Goal: Task Accomplishment & Management: Use online tool/utility

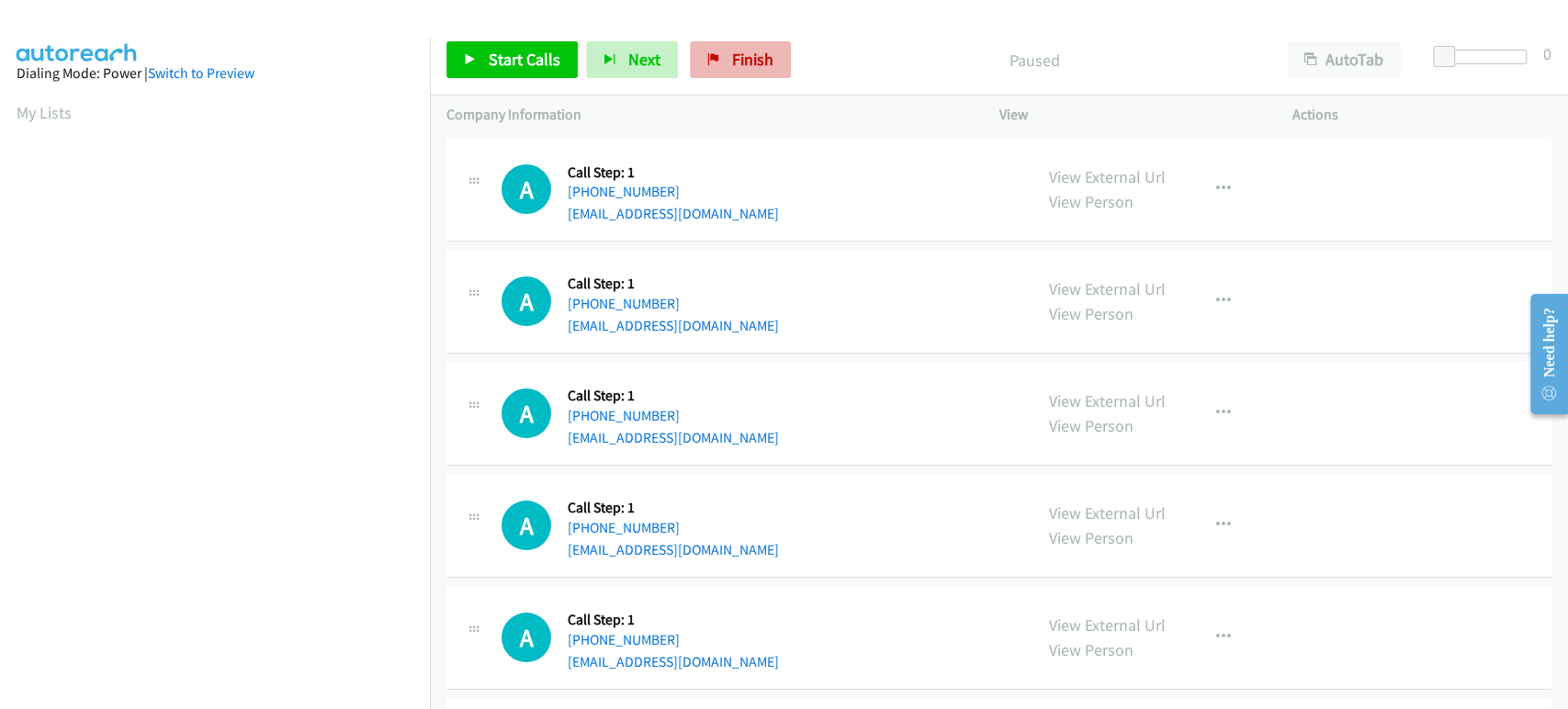
scroll to position [322, 0]
click at [489, 59] on span "Start Calls" at bounding box center [525, 59] width 72 height 21
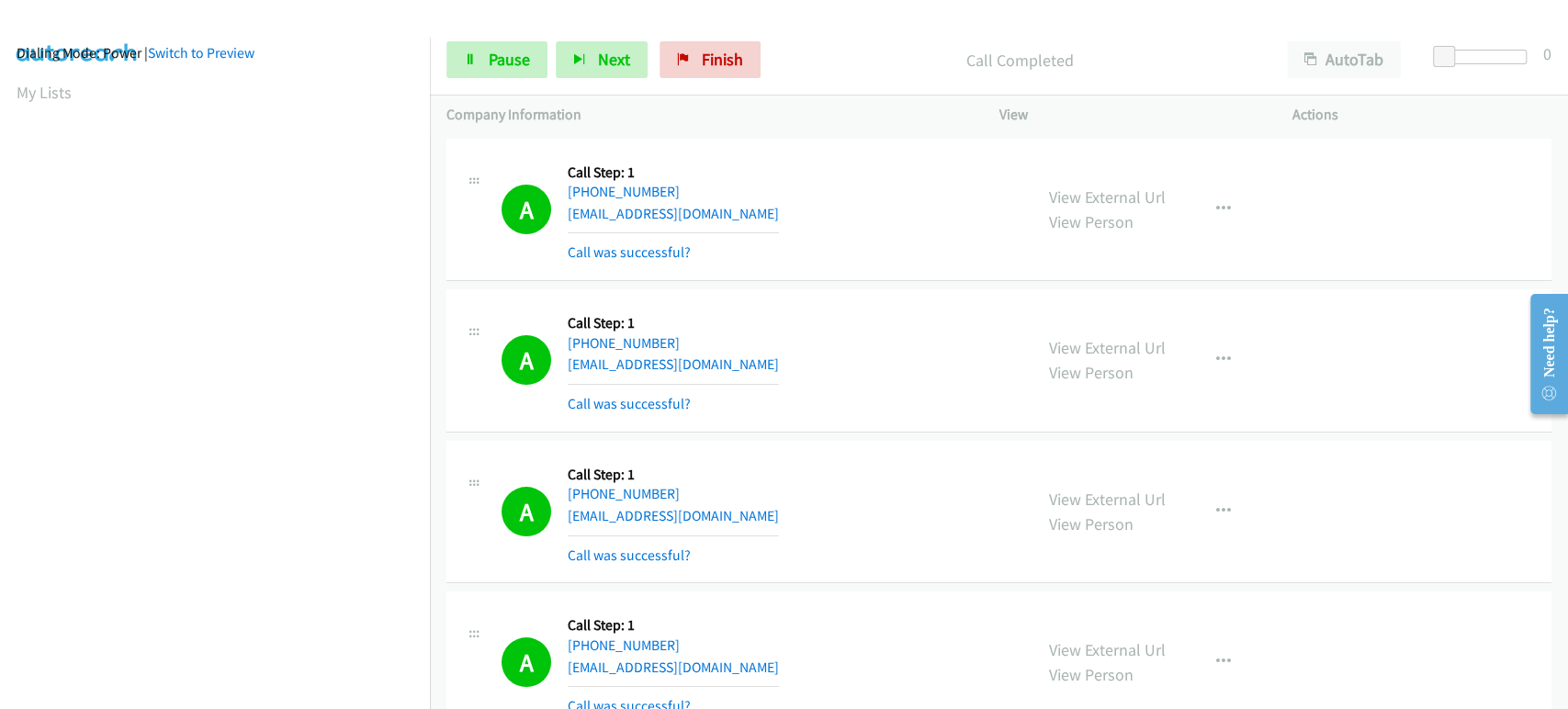
scroll to position [0, 0]
click at [598, 54] on span "Next" at bounding box center [614, 59] width 32 height 21
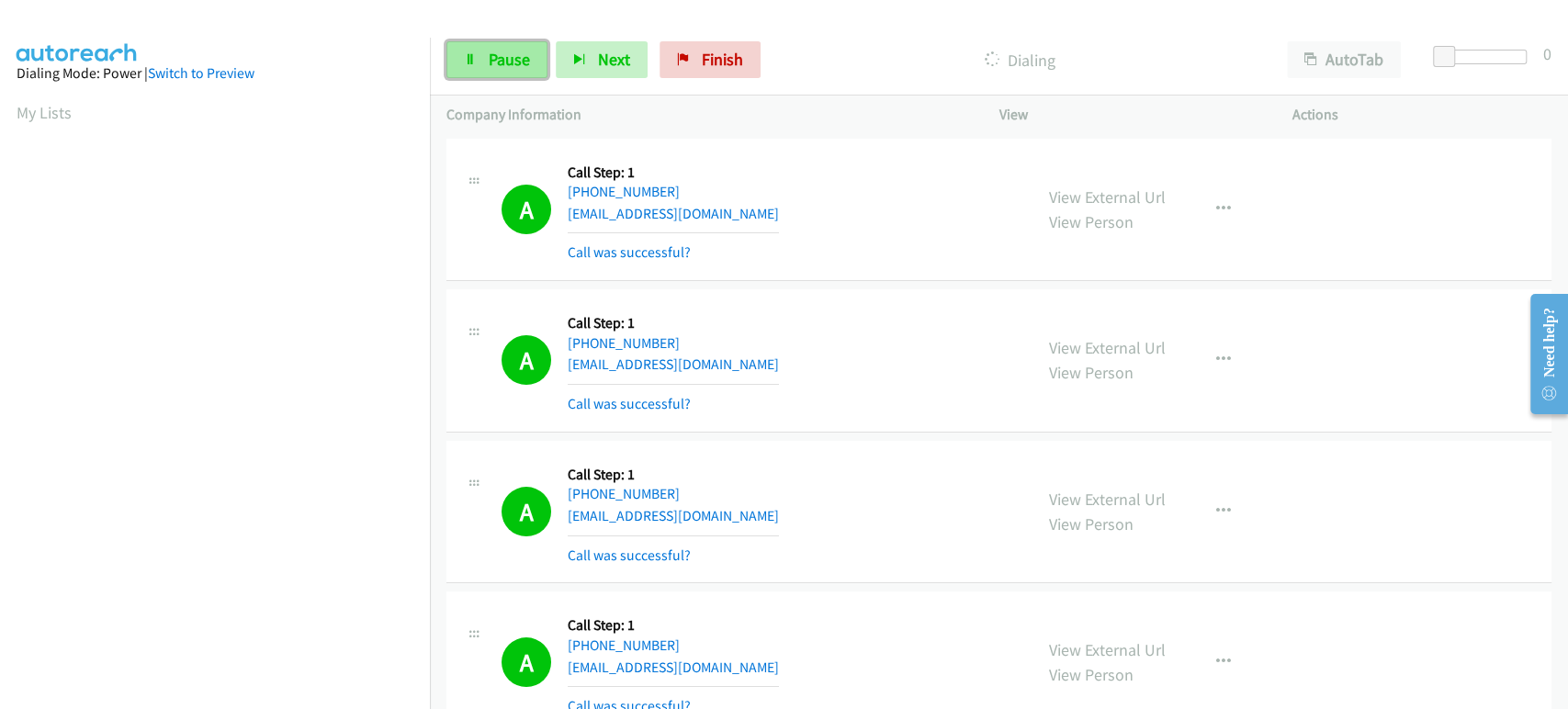
click at [499, 54] on span "Pause" at bounding box center [509, 59] width 42 height 21
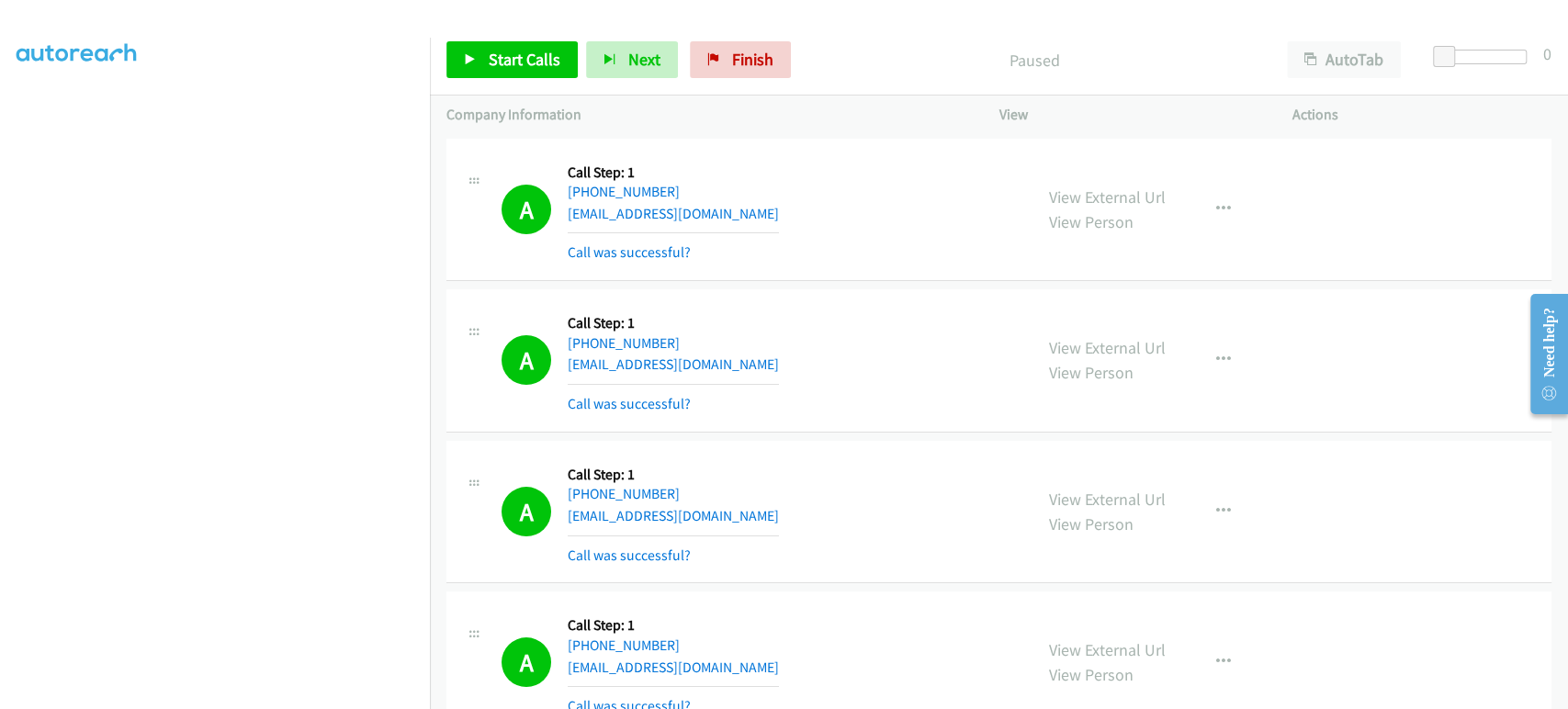
scroll to position [322, 0]
click at [497, 65] on span "Start Calls" at bounding box center [525, 59] width 72 height 21
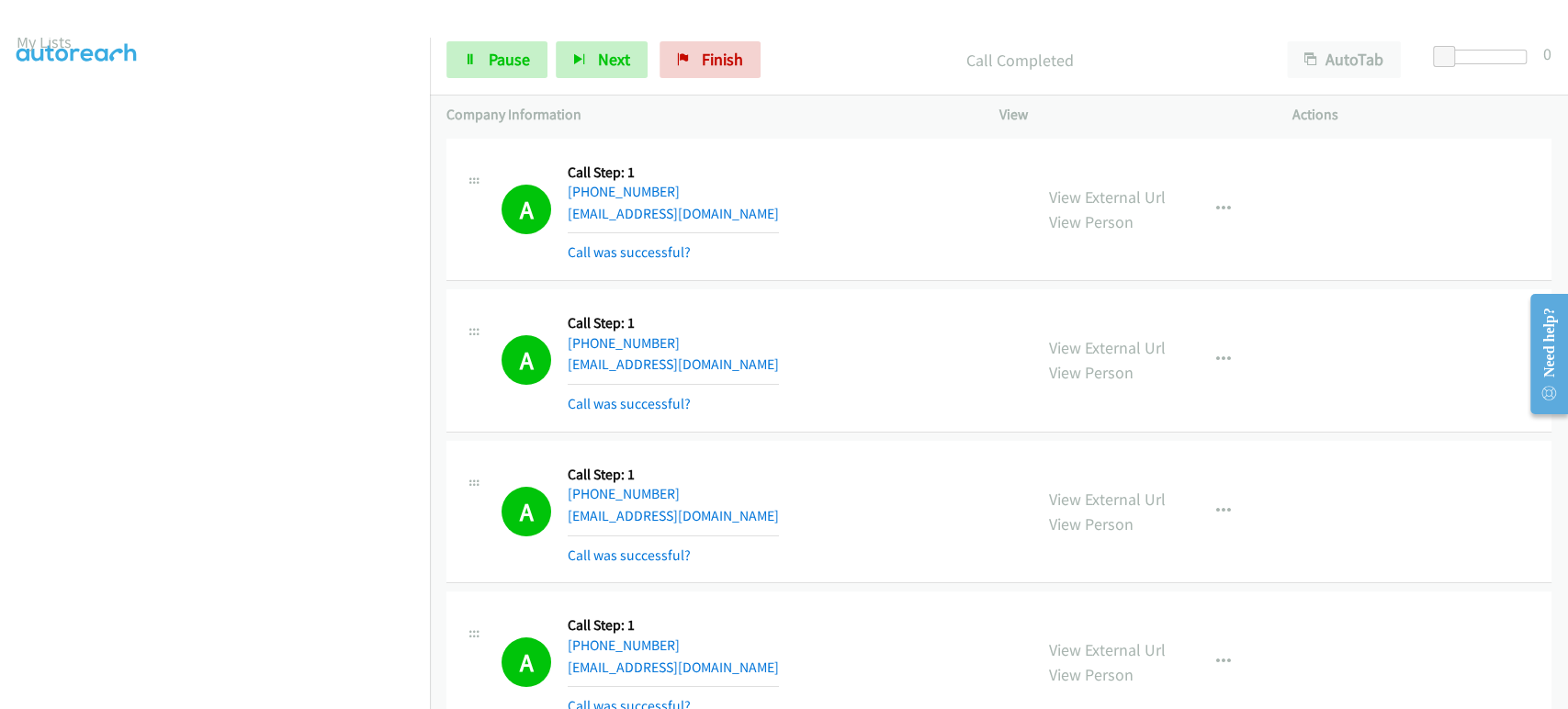
scroll to position [0, 0]
click at [613, 50] on span "Next" at bounding box center [614, 59] width 32 height 21
click at [573, 64] on icon "button" at bounding box center [580, 61] width 13 height 13
click at [507, 70] on link "Pause" at bounding box center [497, 60] width 101 height 37
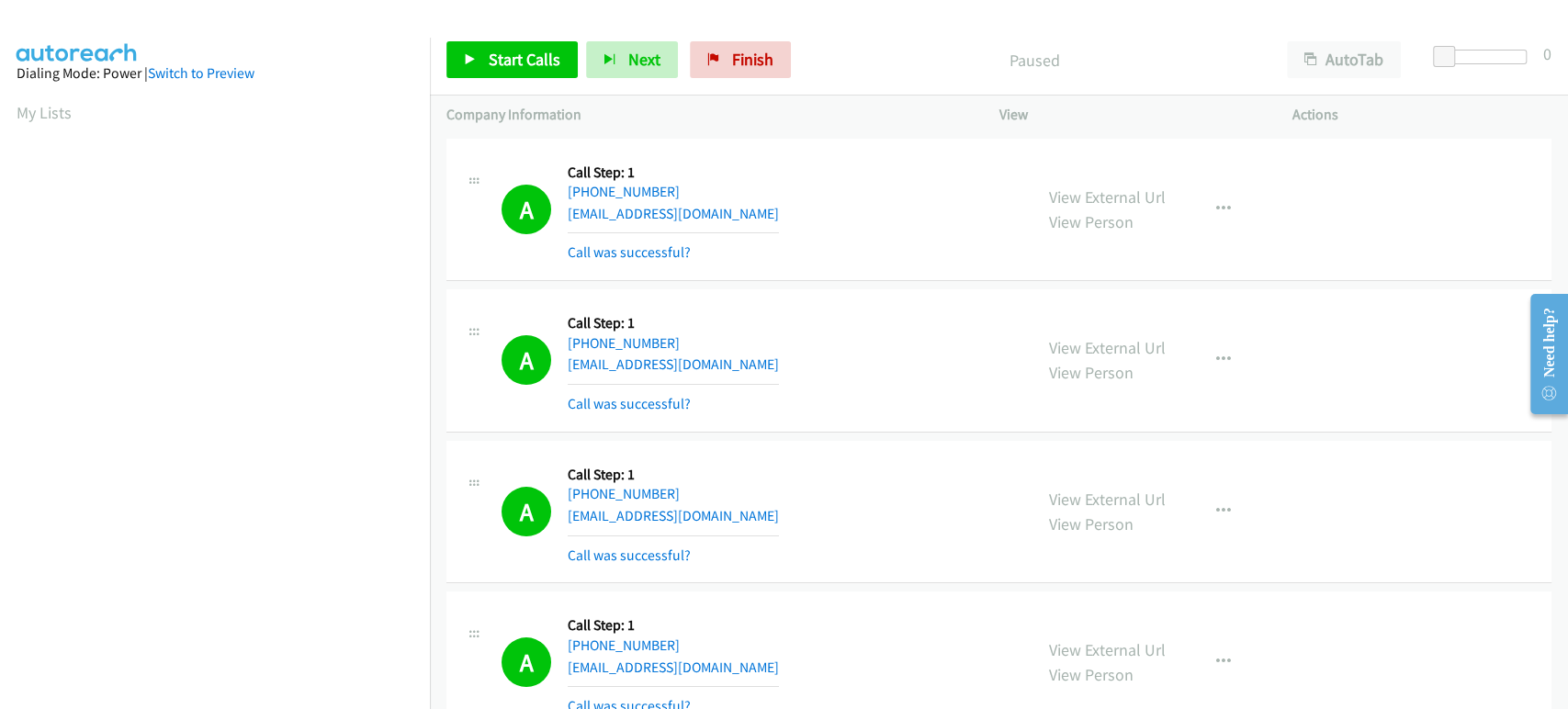
click at [508, 79] on div "Start Calls Pause Next Finish Paused AutoTab AutoTab 0" at bounding box center [999, 60] width 1138 height 71
click at [505, 70] on link "Start Calls" at bounding box center [512, 60] width 131 height 37
click at [474, 60] on icon at bounding box center [471, 61] width 13 height 13
click at [498, 60] on span "Start Calls" at bounding box center [525, 59] width 72 height 21
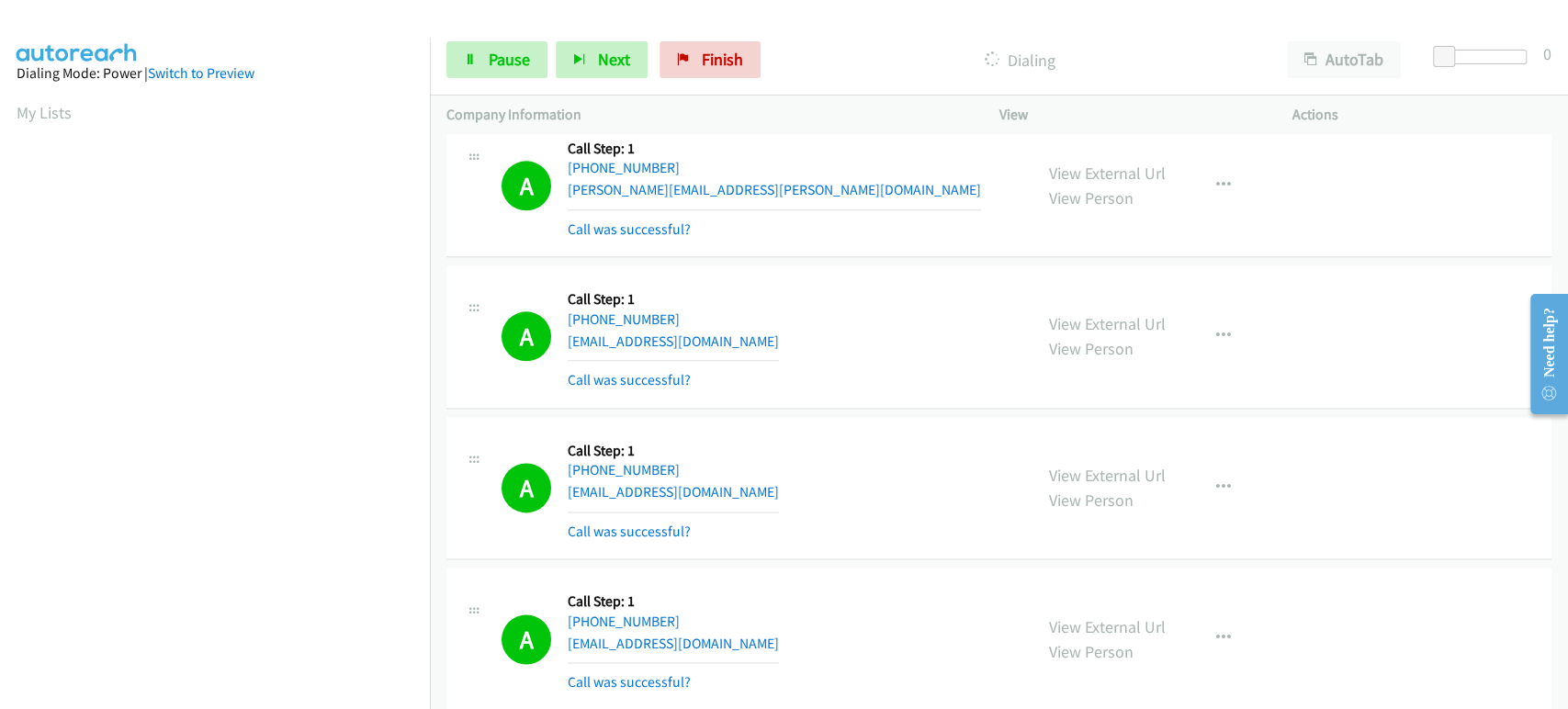
scroll to position [6227, 0]
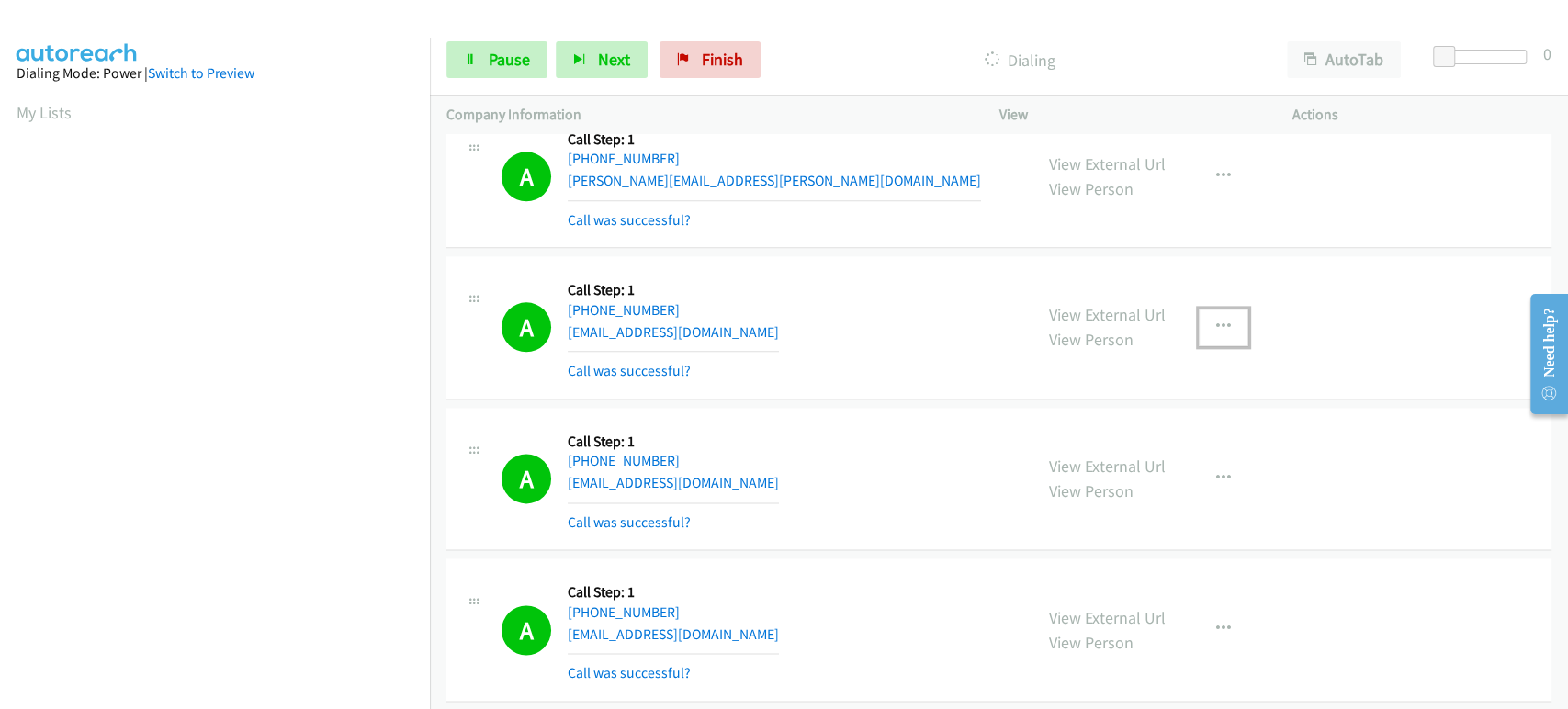
click at [1218, 308] on button "button" at bounding box center [1224, 327] width 50 height 37
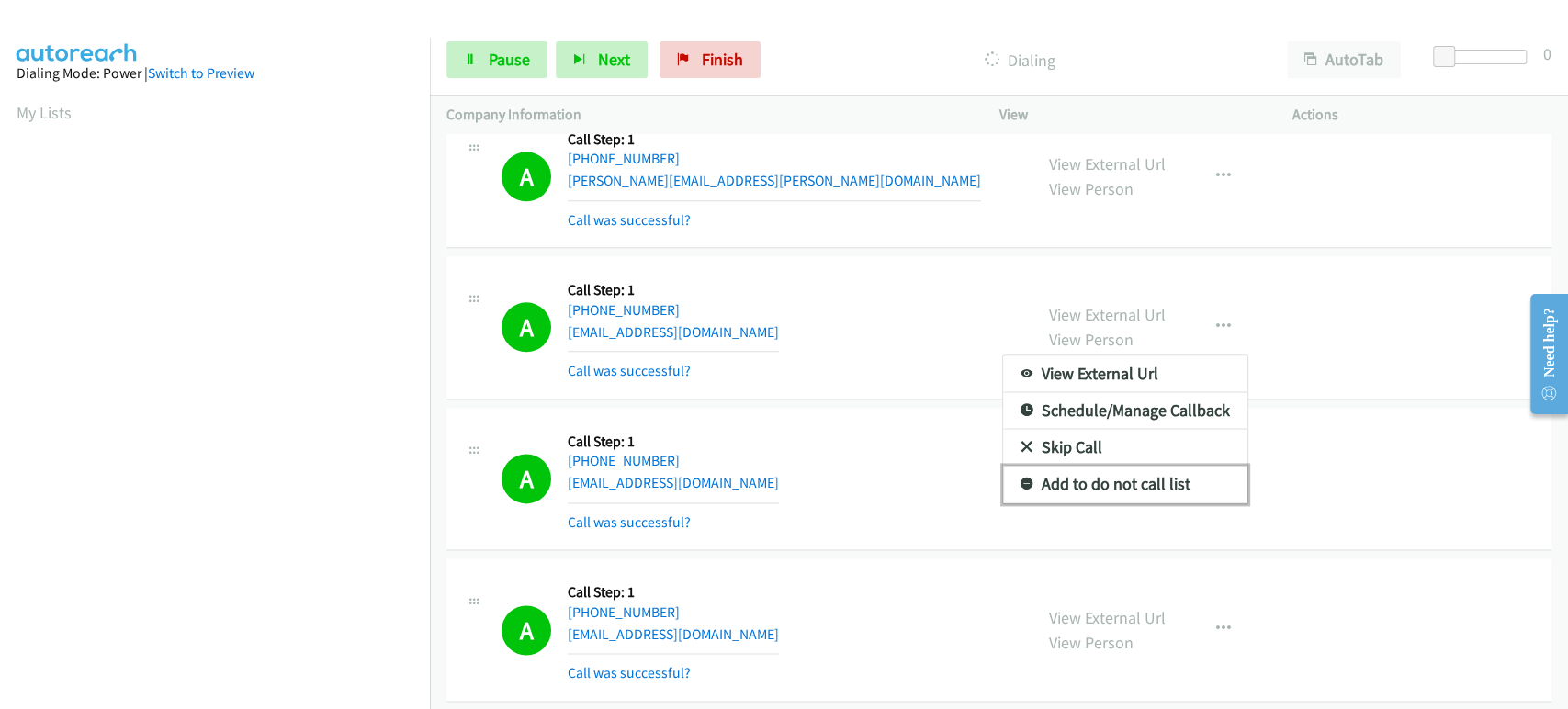
click at [1094, 466] on link "Add to do not call list" at bounding box center [1125, 485] width 245 height 37
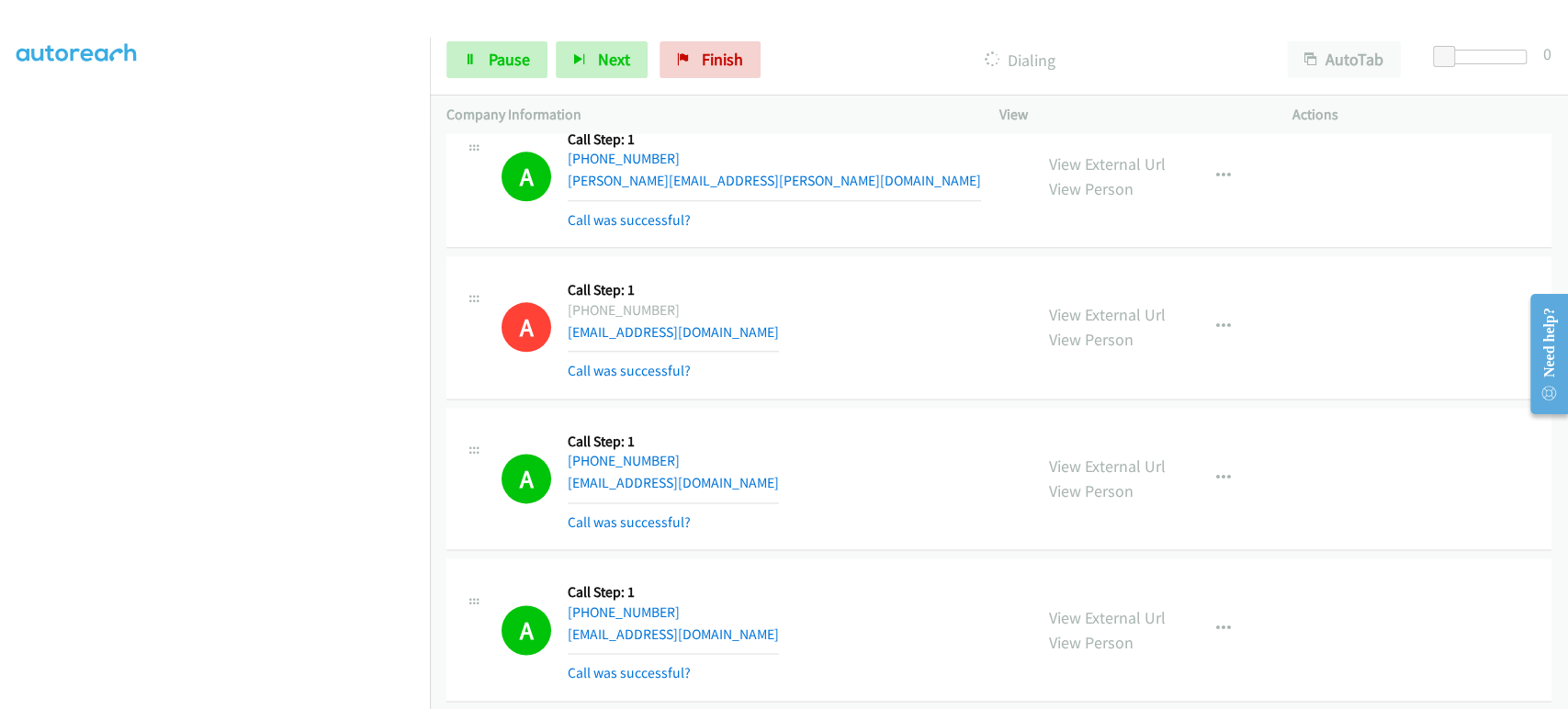
scroll to position [0, 0]
click at [481, 64] on link "Pause" at bounding box center [497, 60] width 101 height 37
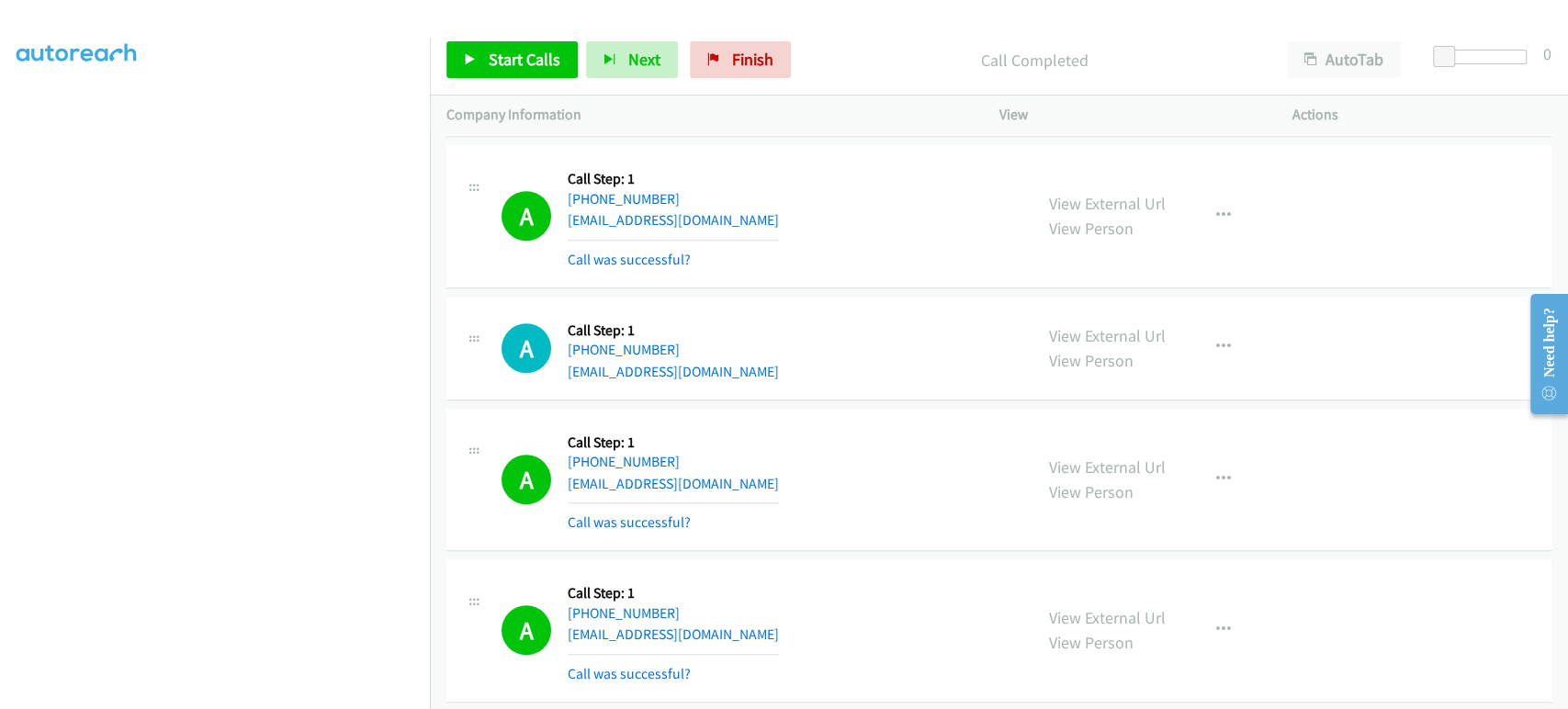
scroll to position [5570, 0]
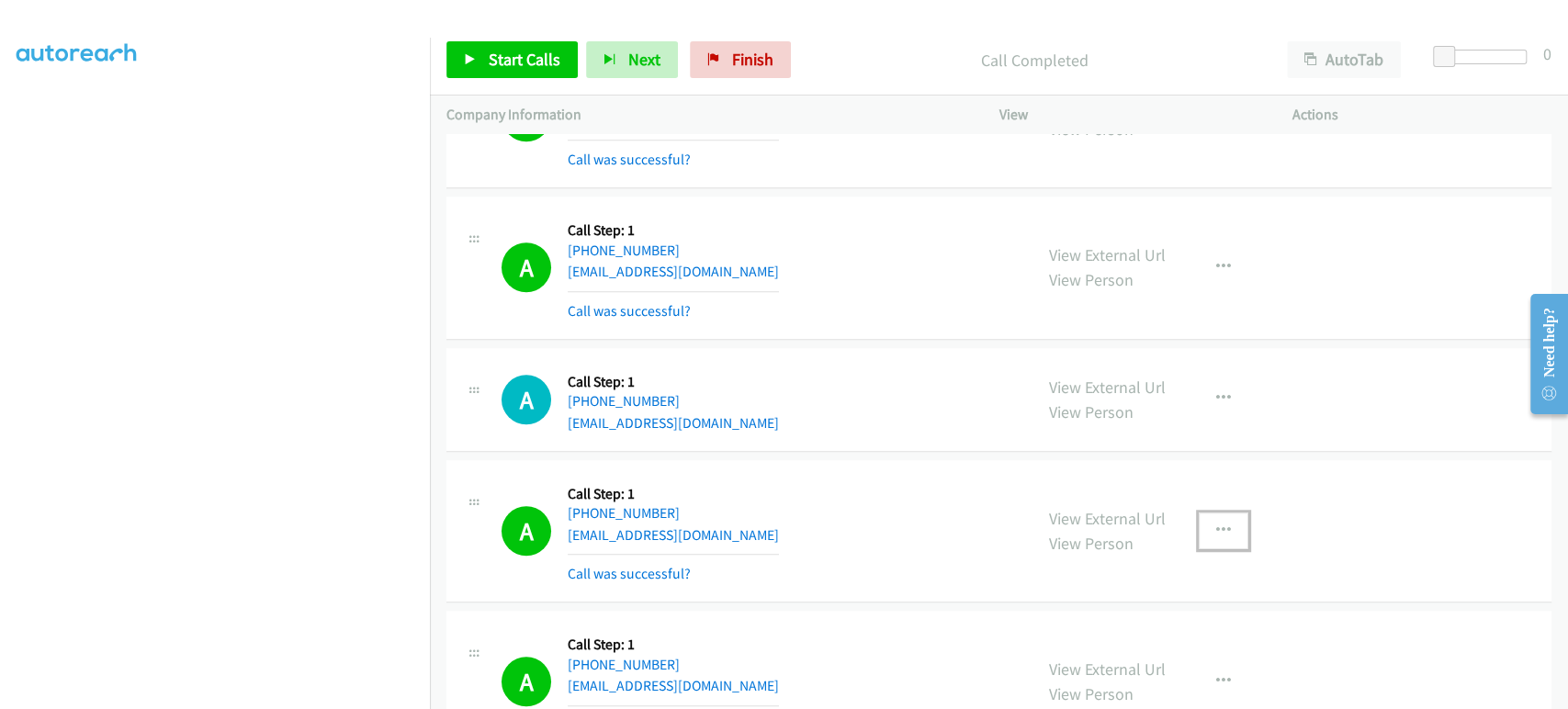
click at [1217, 523] on icon "button" at bounding box center [1224, 531] width 15 height 15
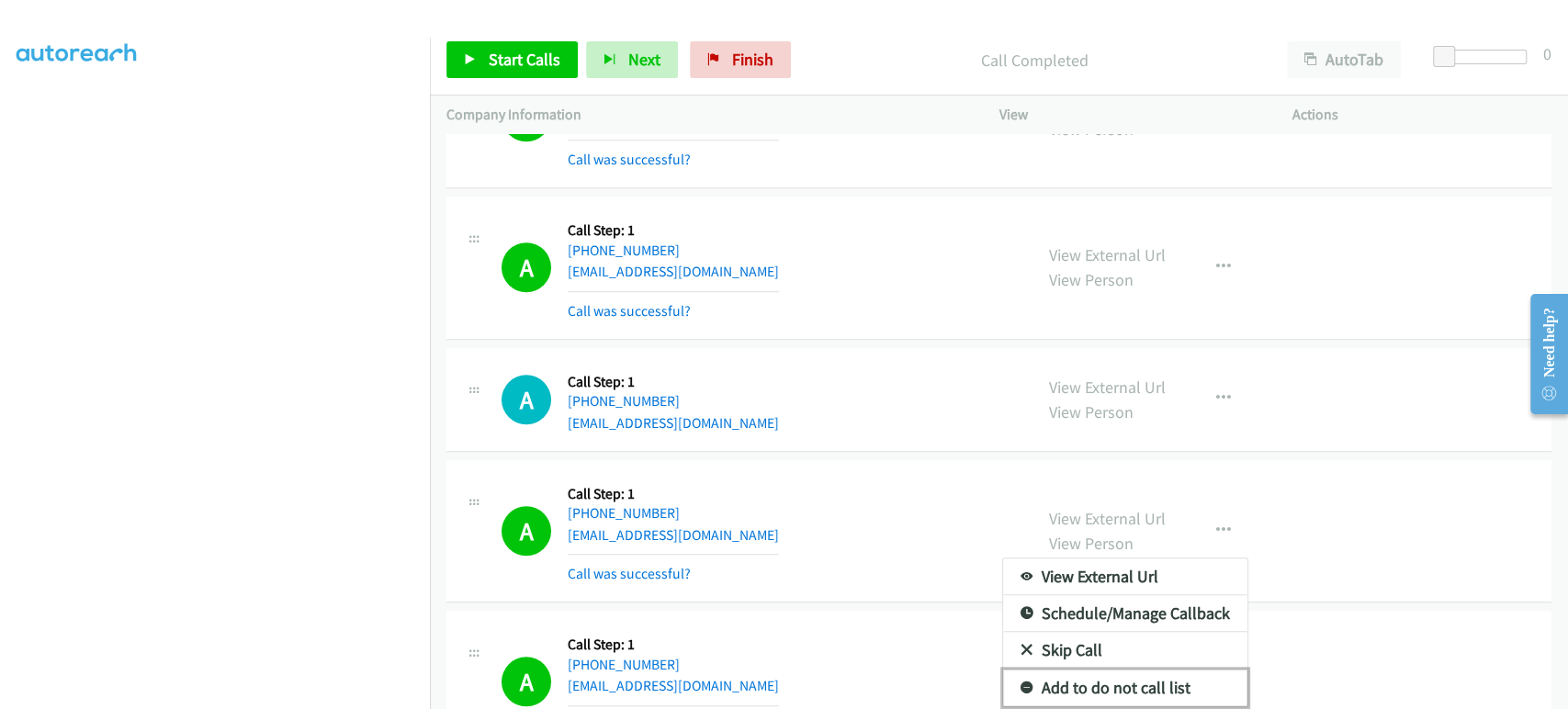
click at [1124, 674] on link "Add to do not call list" at bounding box center [1125, 689] width 245 height 37
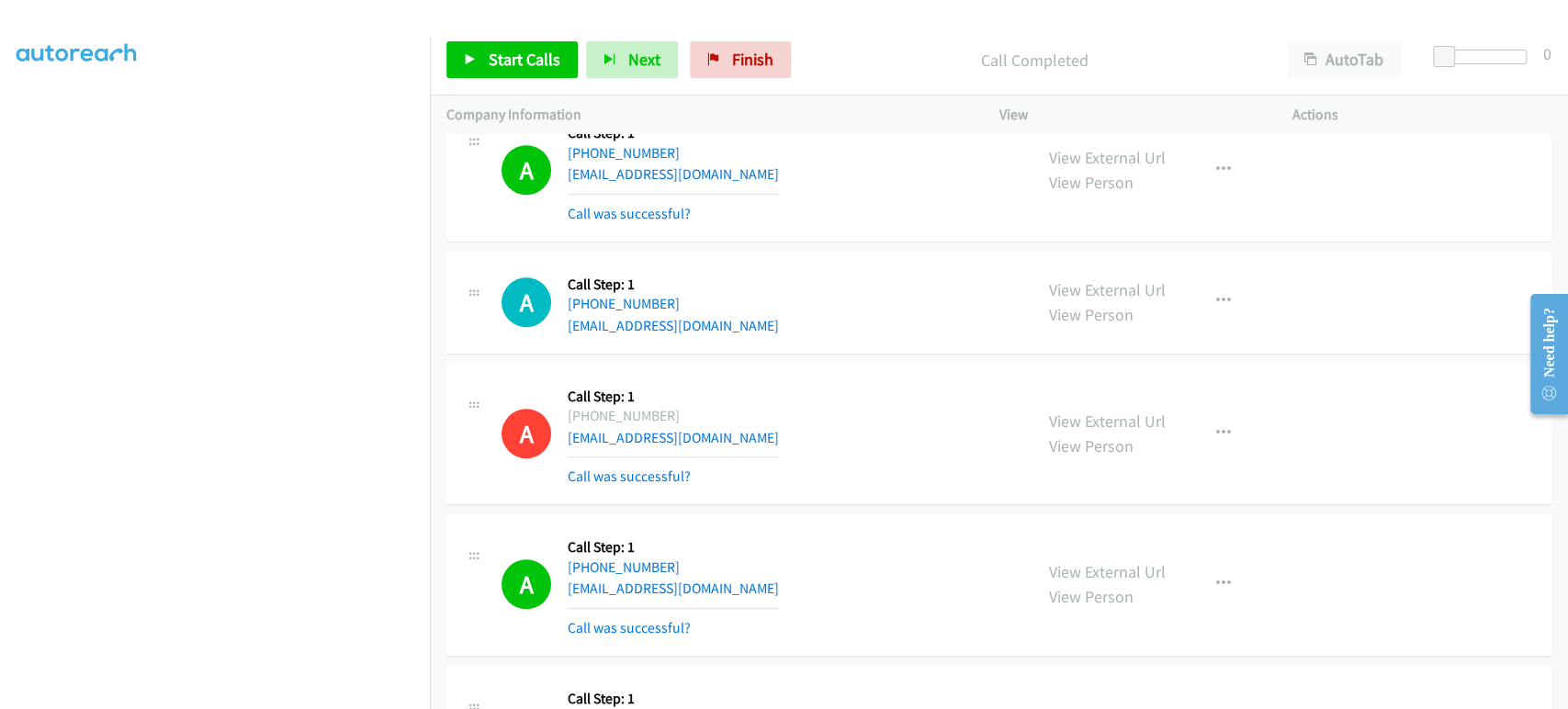
scroll to position [5672, 0]
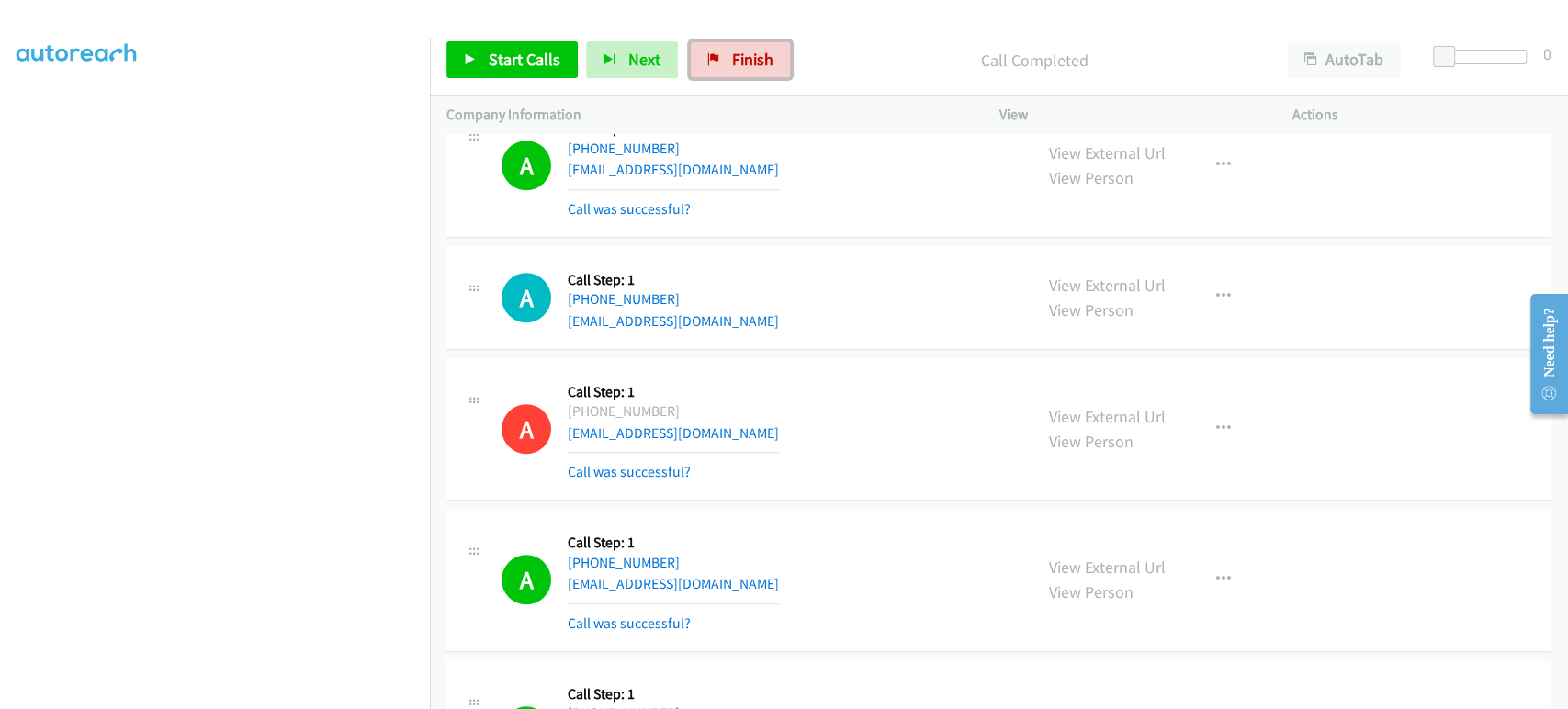
drag, startPoint x: 757, startPoint y: 61, endPoint x: 864, endPoint y: 69, distance: 107.3
click at [757, 61] on span "Finish" at bounding box center [752, 59] width 42 height 21
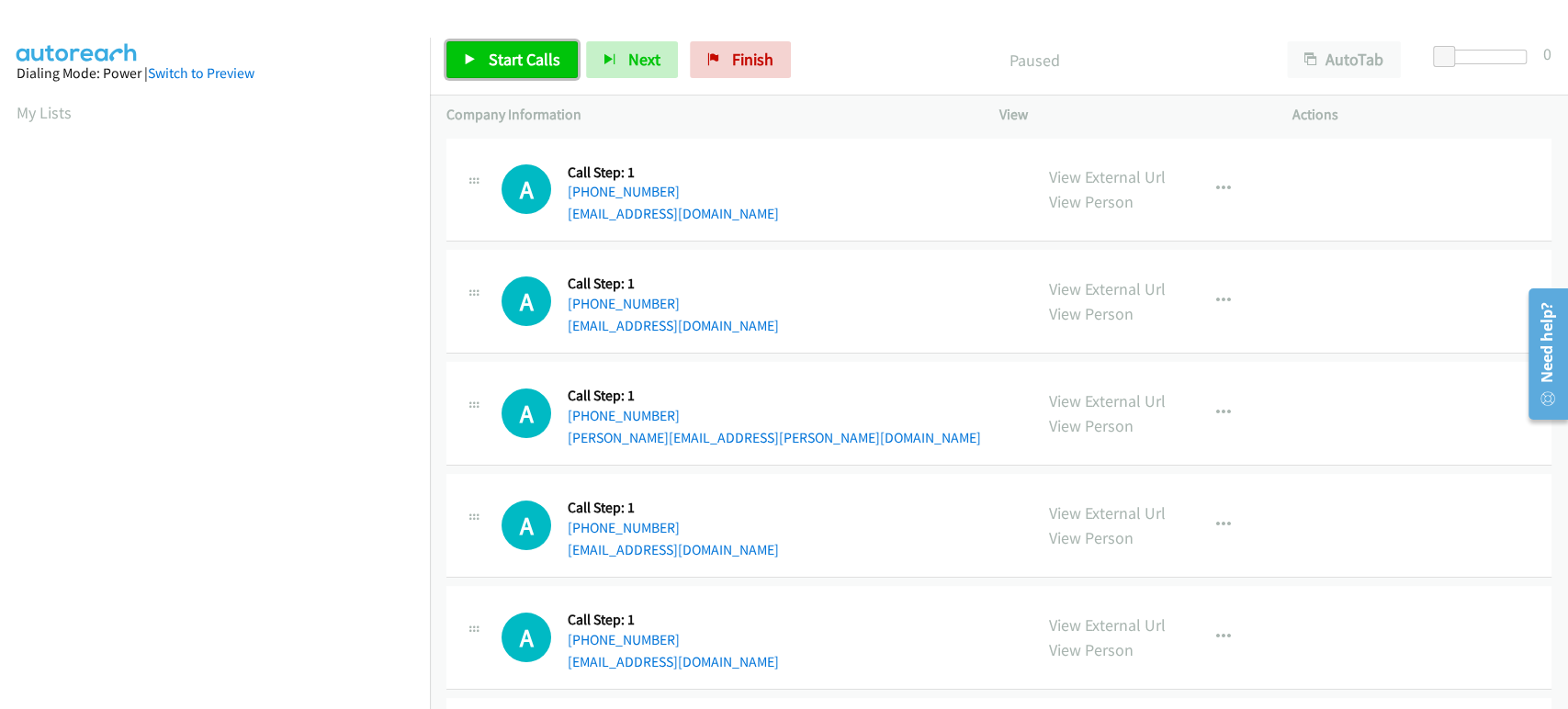
click at [481, 56] on link "Start Calls" at bounding box center [512, 60] width 131 height 37
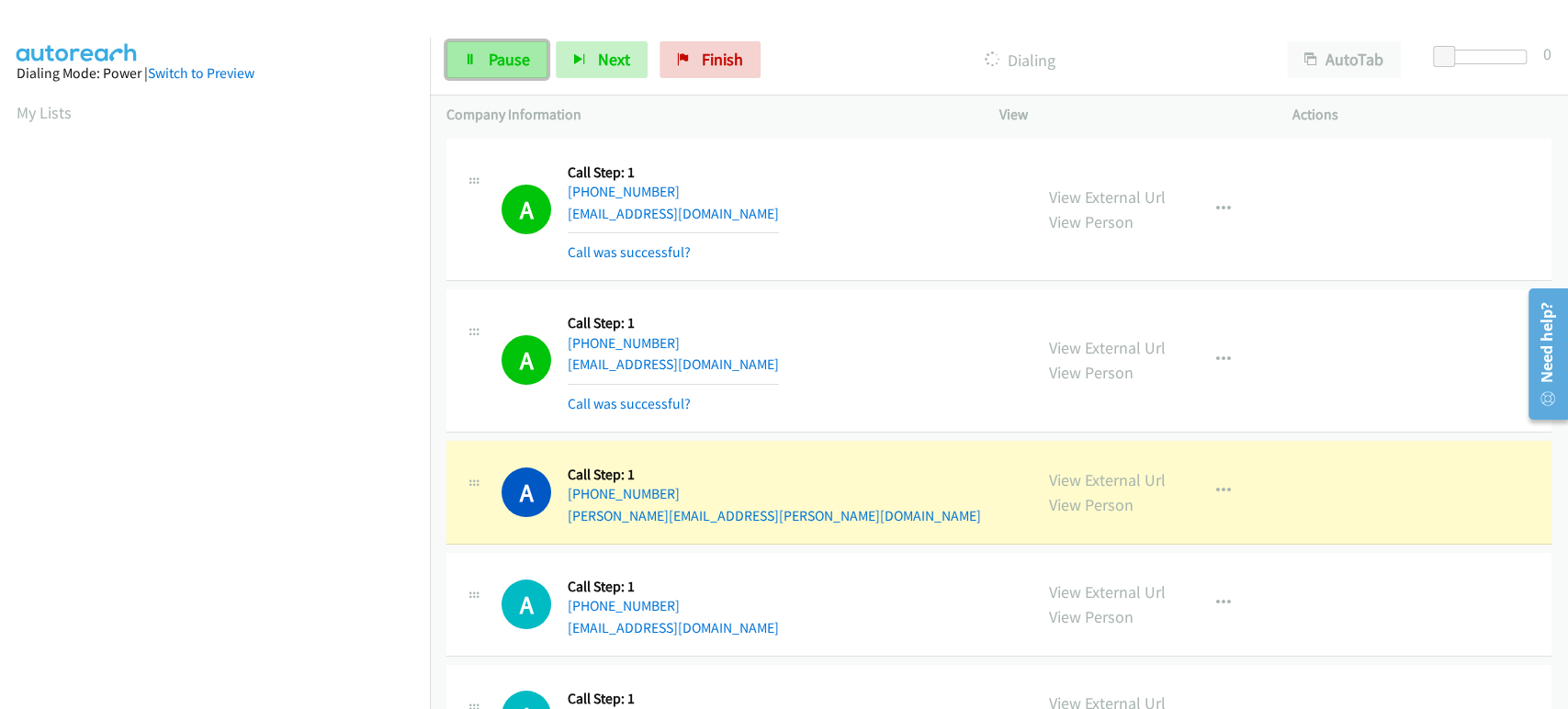
click at [496, 57] on span "Pause" at bounding box center [509, 59] width 42 height 21
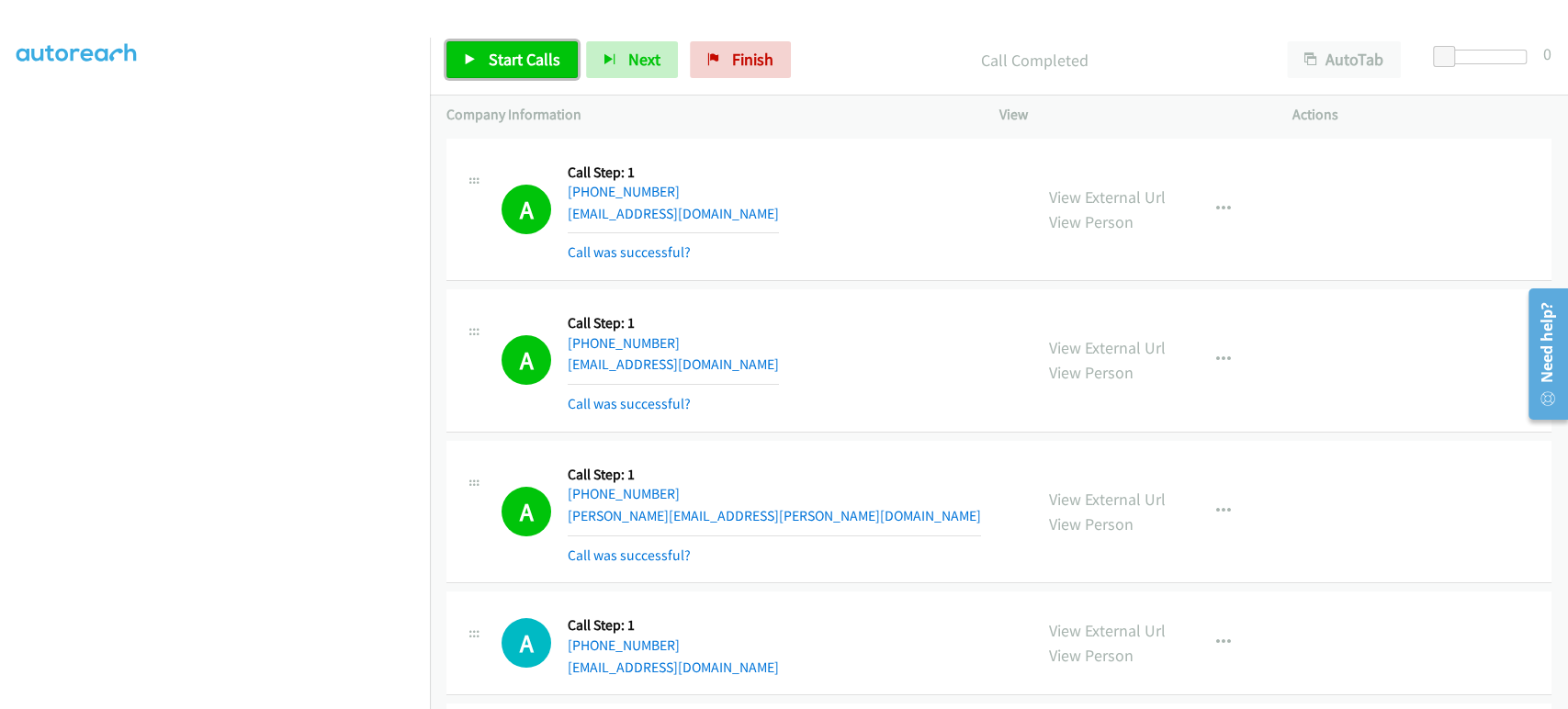
click at [500, 62] on span "Start Calls" at bounding box center [525, 59] width 72 height 21
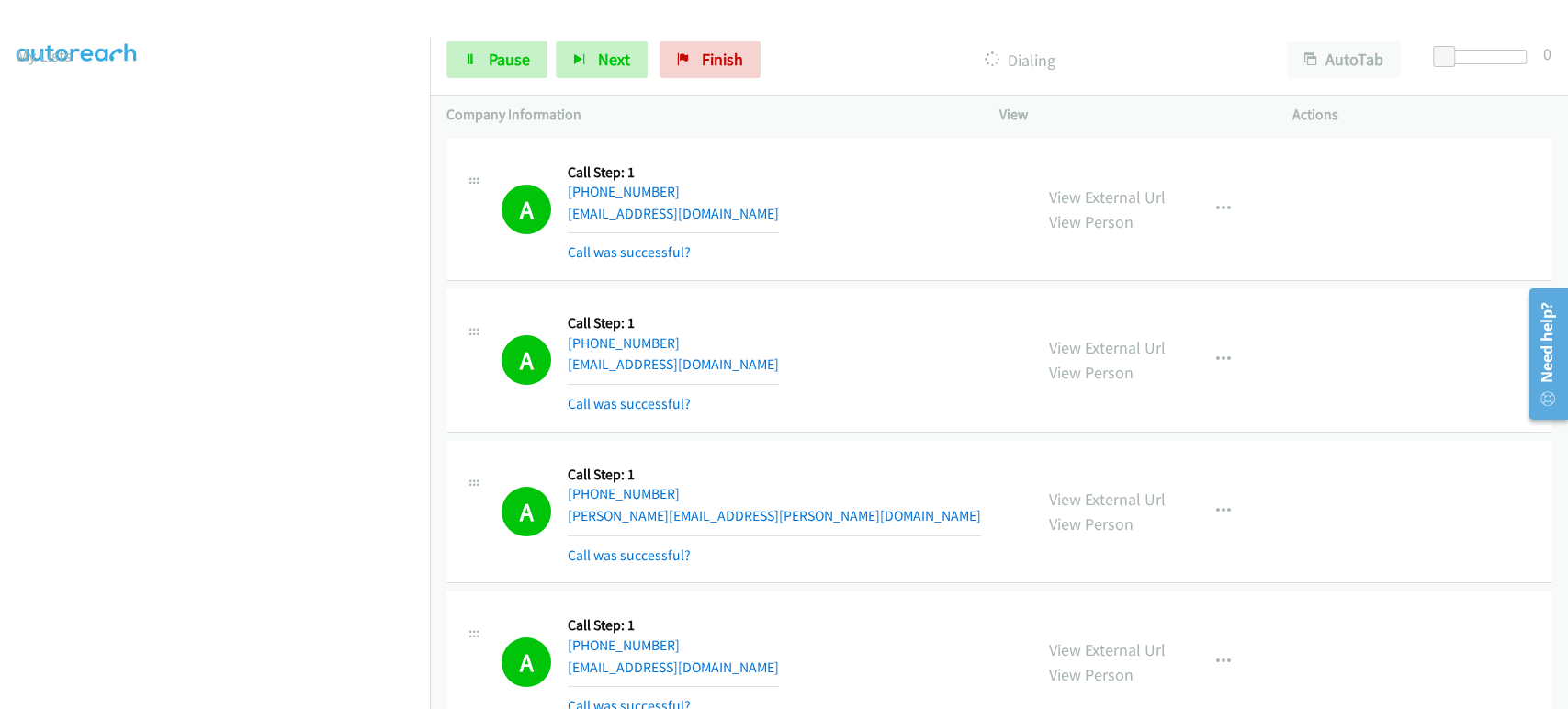
scroll to position [16, 0]
click at [489, 52] on span "Pause" at bounding box center [509, 59] width 42 height 21
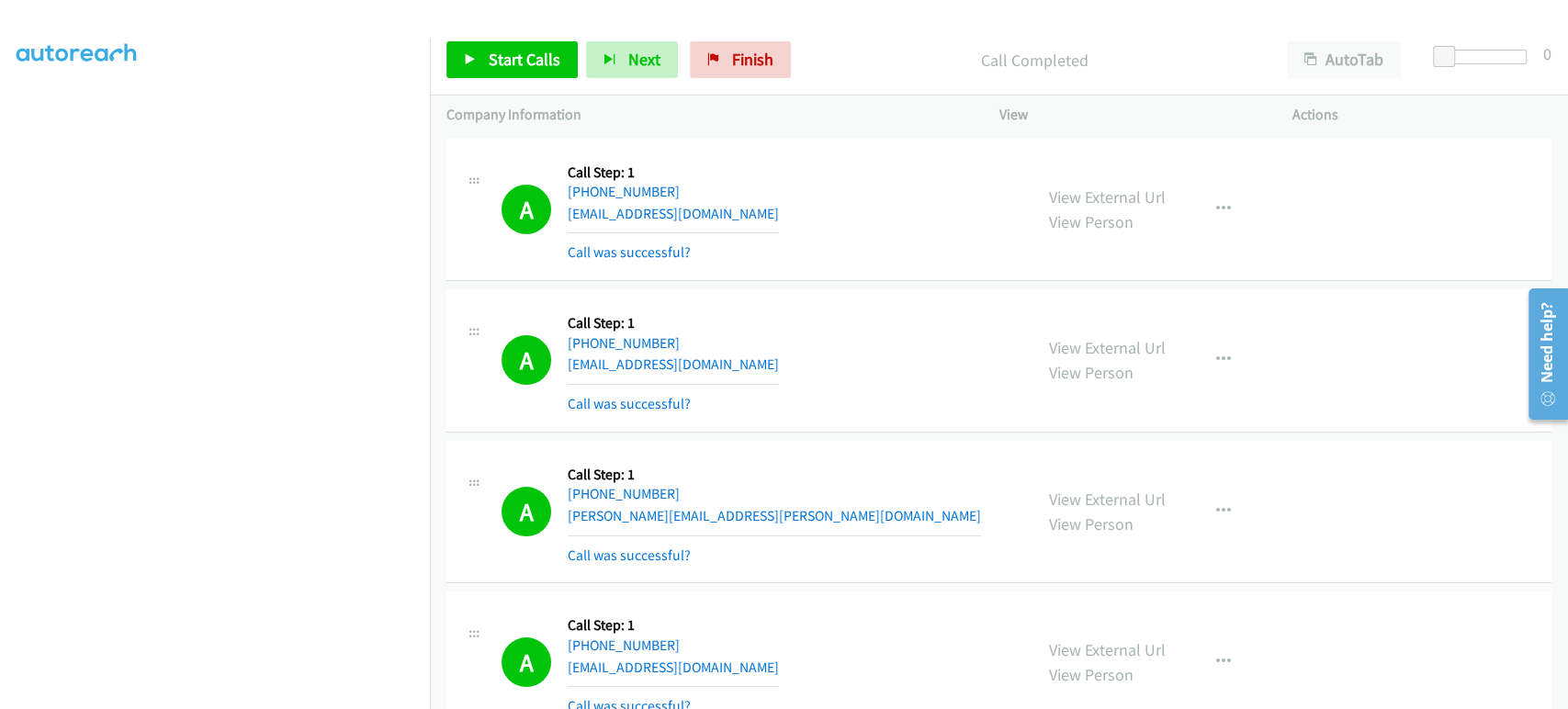
scroll to position [322, 0]
